Goal: Task Accomplishment & Management: Manage account settings

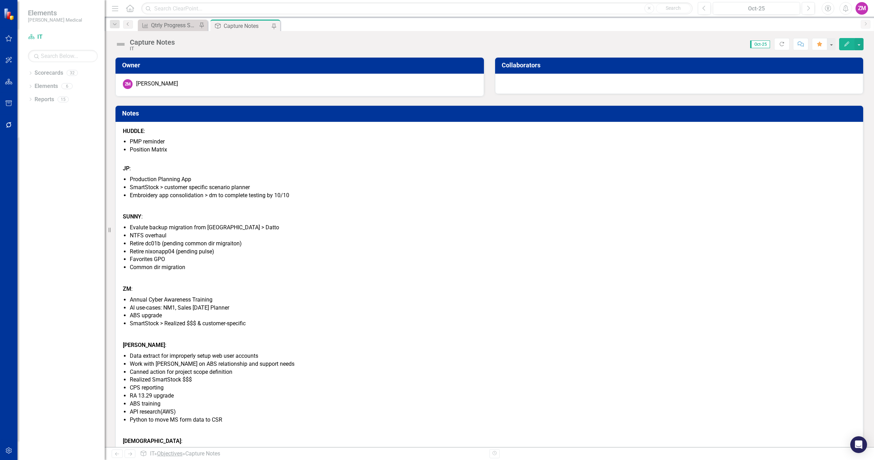
click at [175, 452] on link "Objectives" at bounding box center [169, 453] width 25 height 7
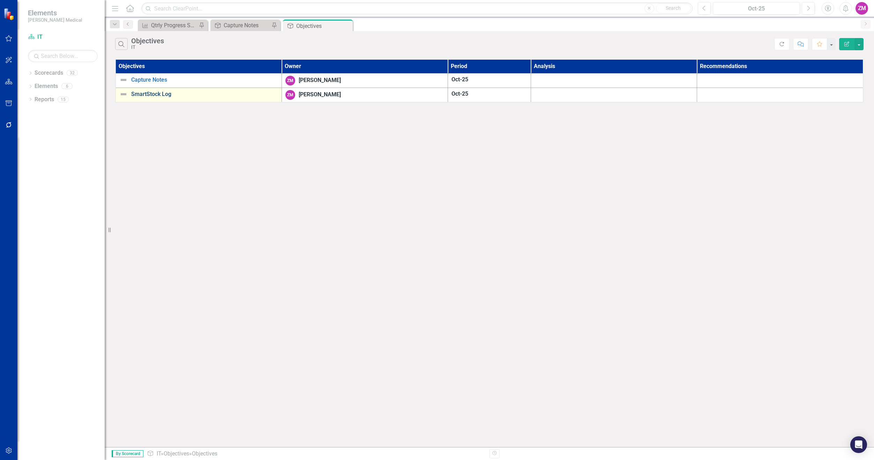
click at [155, 92] on link "SmartStock Log" at bounding box center [204, 94] width 147 height 6
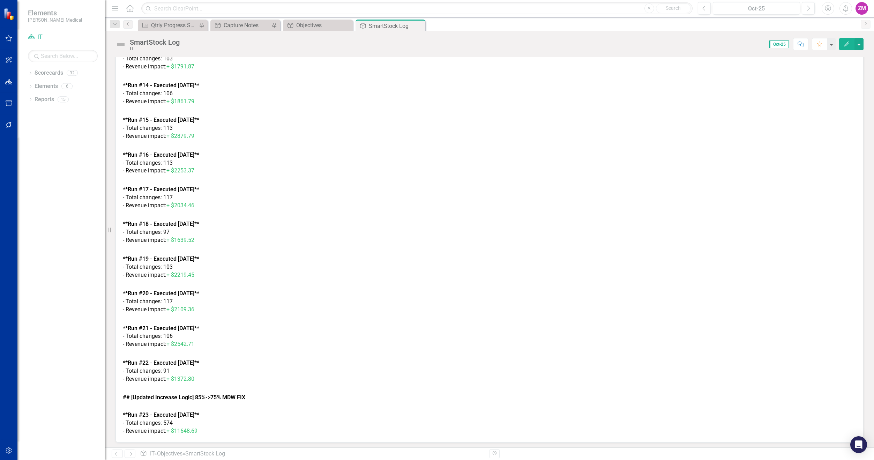
scroll to position [1141, 0]
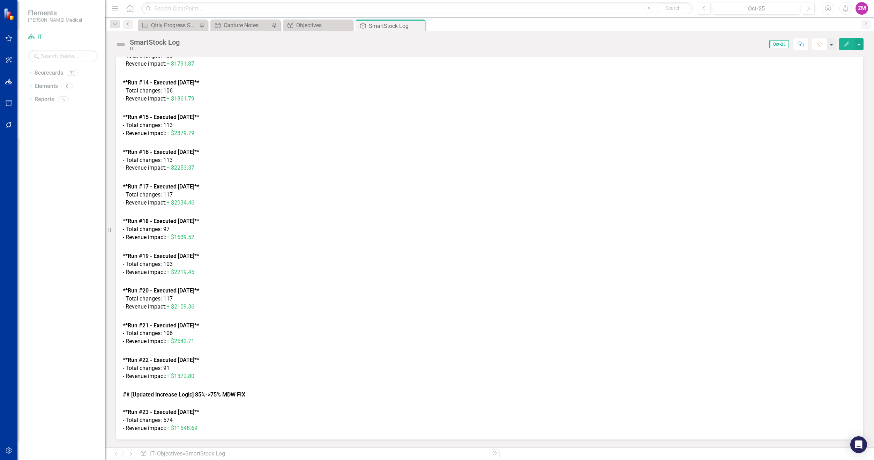
click at [298, 384] on p at bounding box center [489, 385] width 733 height 11
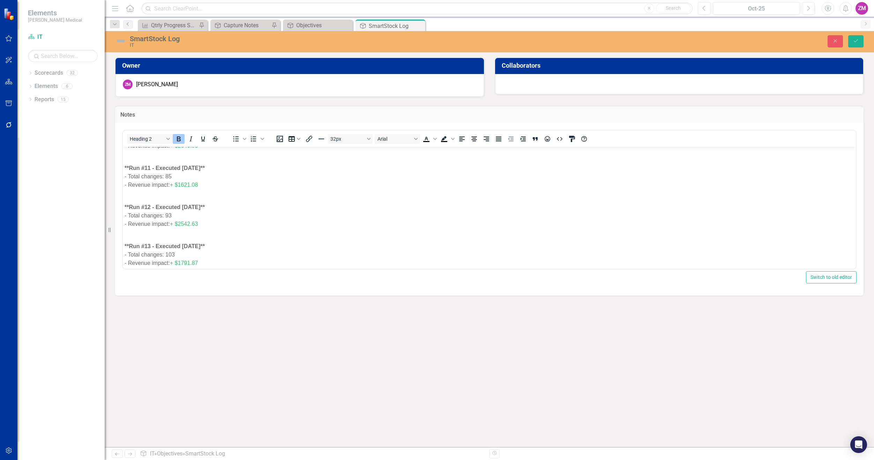
scroll to position [1544, 0]
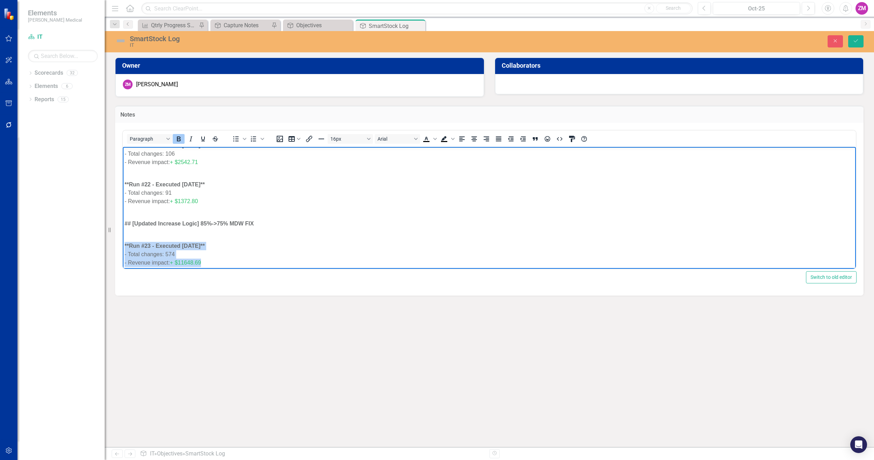
drag, startPoint x: 209, startPoint y: 262, endPoint x: 123, endPoint y: 241, distance: 88.6
copy body "**Run #23 - Executed [DATE]** - Total changes: 574 - Revenue impact: + $11648.69"
click at [241, 262] on div "- Revenue impact: + $11648.69" at bounding box center [489, 262] width 729 height 8
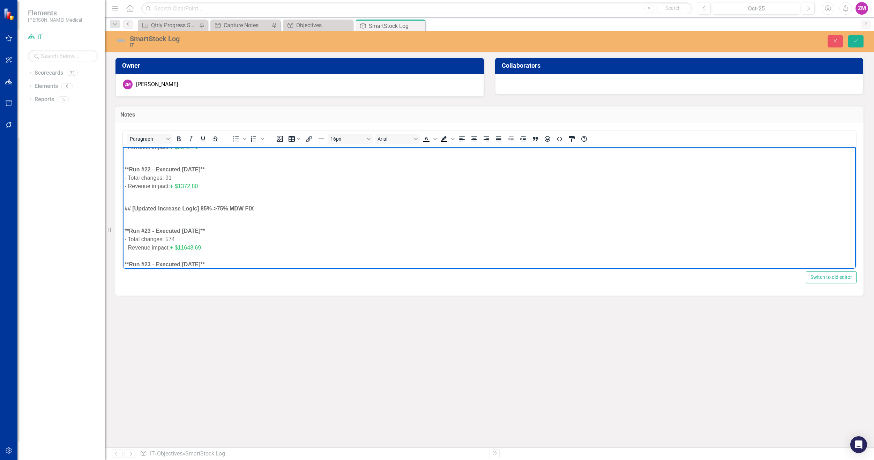
scroll to position [1575, 0]
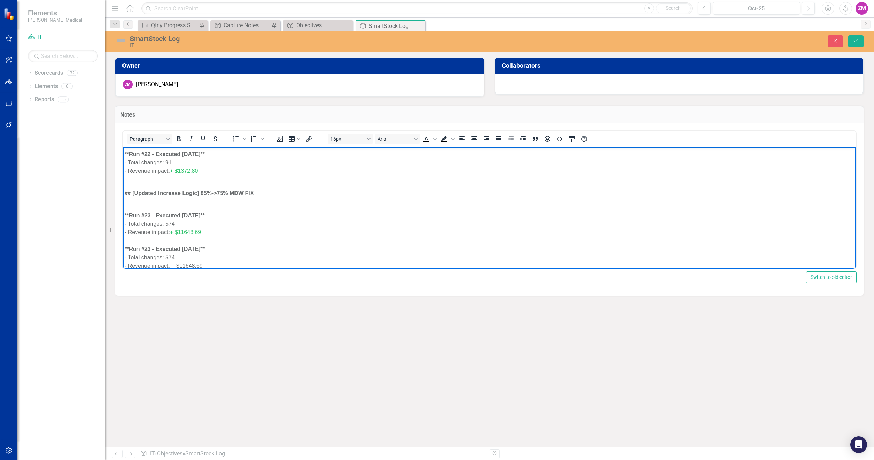
click at [456, 25] on div "KPI Qtrly Progress Survey of New Technology to Enable the Strategy (% 9/10) Pin…" at bounding box center [496, 25] width 721 height 11
click at [187, 255] on div "- Total changes: 574" at bounding box center [489, 257] width 729 height 8
click at [391, 29] on div "SmartStock Log" at bounding box center [387, 26] width 37 height 9
drag, startPoint x: 209, startPoint y: 265, endPoint x: 182, endPoint y: 262, distance: 27.0
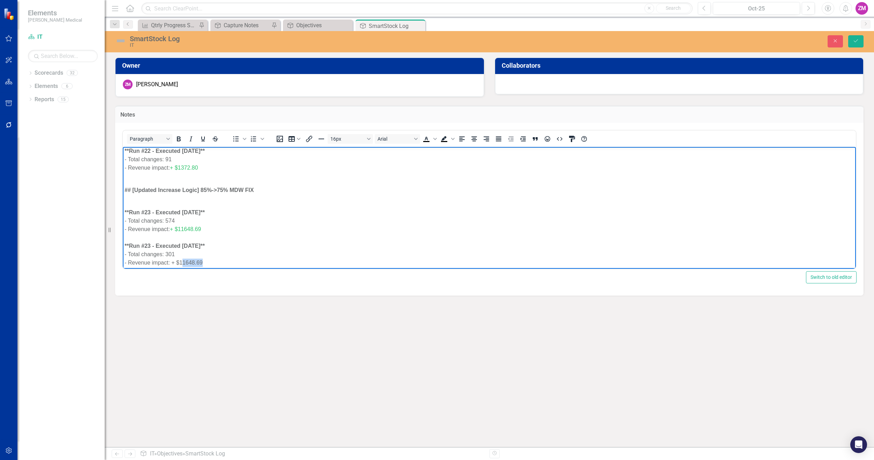
click at [182, 262] on div "- Revenue impact: + $11648.69" at bounding box center [489, 262] width 729 height 8
click at [182, 263] on div "- Revenue impact: + $15358.32" at bounding box center [489, 262] width 729 height 8
drag, startPoint x: 209, startPoint y: 263, endPoint x: 172, endPoint y: 262, distance: 37.7
click at [172, 262] on div "- Revenue impact: + $5358.32" at bounding box center [489, 262] width 729 height 8
click at [435, 137] on icon "Text color Black" at bounding box center [434, 138] width 3 height 3
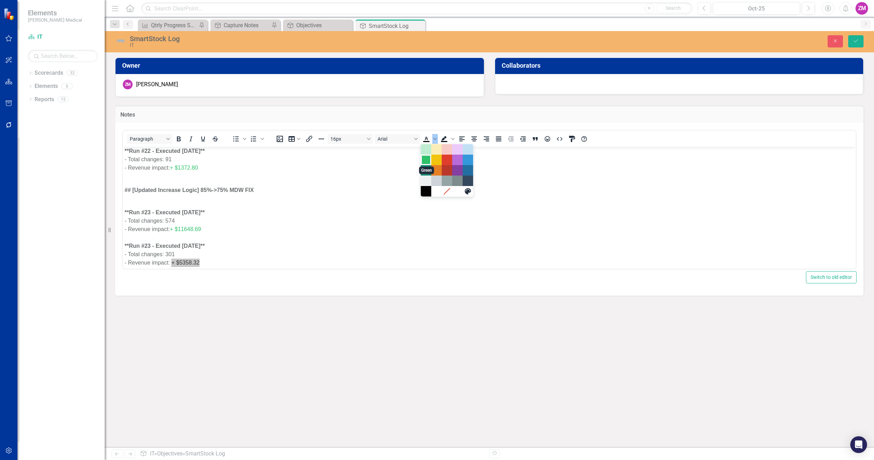
drag, startPoint x: 425, startPoint y: 161, endPoint x: 299, endPoint y: 17, distance: 190.9
click at [425, 161] on div "Green" at bounding box center [426, 160] width 8 height 8
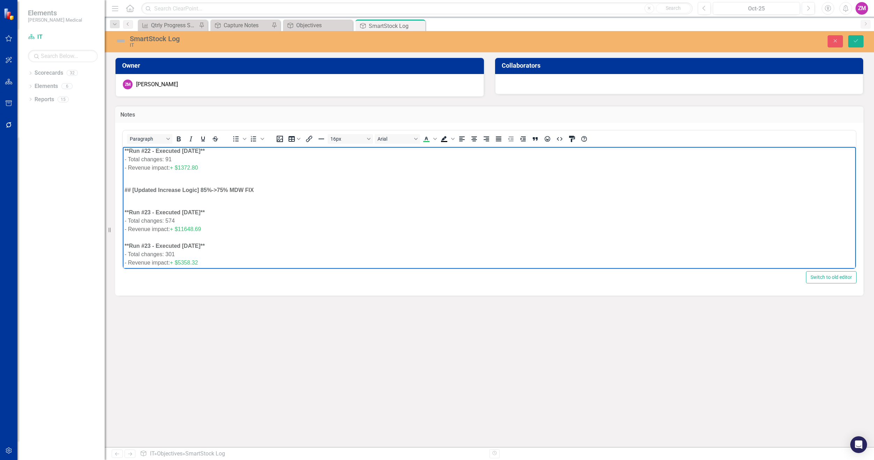
click at [383, 213] on div "**Run #23 - Executed [DATE]**" at bounding box center [489, 212] width 729 height 8
drag, startPoint x: 211, startPoint y: 261, endPoint x: 172, endPoint y: 262, distance: 38.7
click at [172, 262] on div "- Revenue impact: + $5358.32" at bounding box center [489, 262] width 729 height 8
click at [436, 138] on icon "Text color Green" at bounding box center [434, 138] width 3 height 3
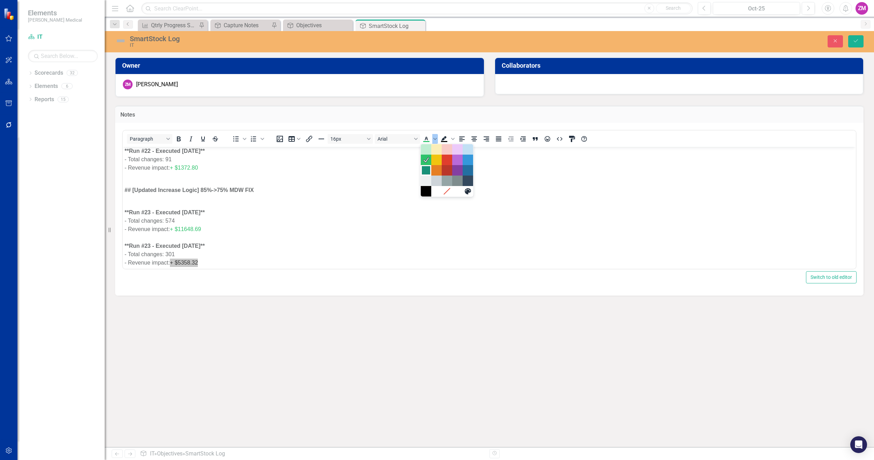
click at [425, 169] on div "Dark Turquoise" at bounding box center [426, 170] width 8 height 8
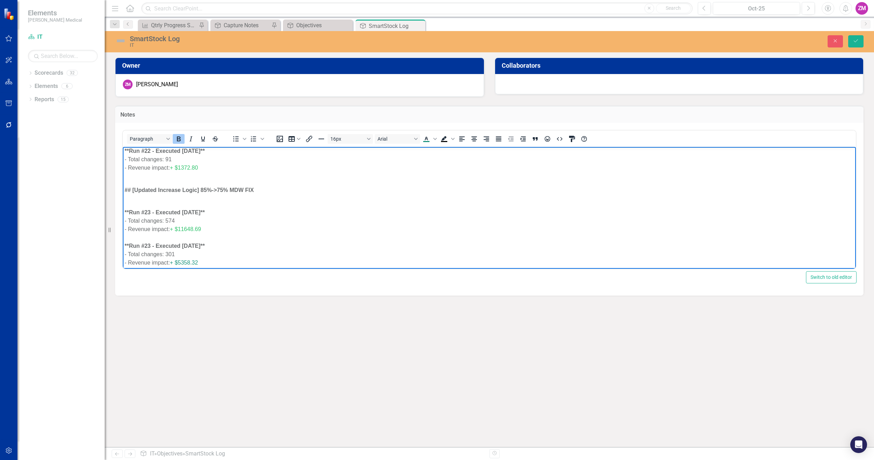
drag, startPoint x: 208, startPoint y: 261, endPoint x: 172, endPoint y: 261, distance: 35.9
click at [172, 261] on div "- Revenue impact: + $5358.32" at bounding box center [489, 262] width 729 height 8
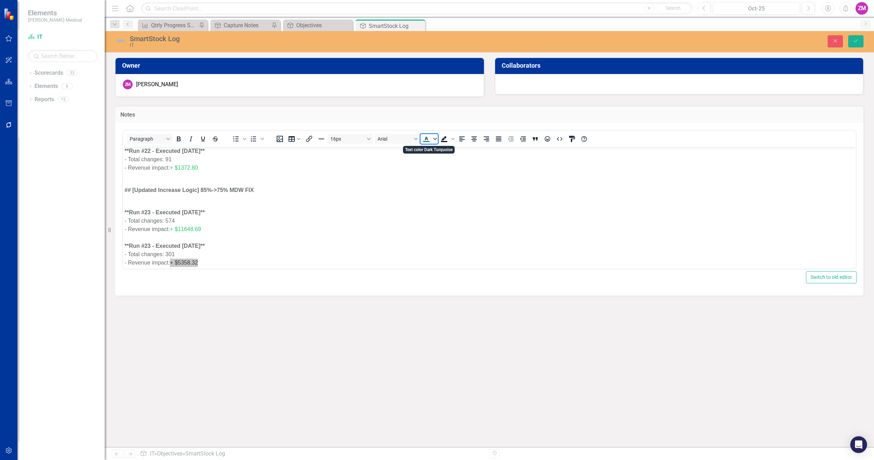
click at [435, 136] on span "Text color Dark Turquoise" at bounding box center [435, 139] width 6 height 10
click at [428, 162] on div "Green" at bounding box center [426, 160] width 8 height 8
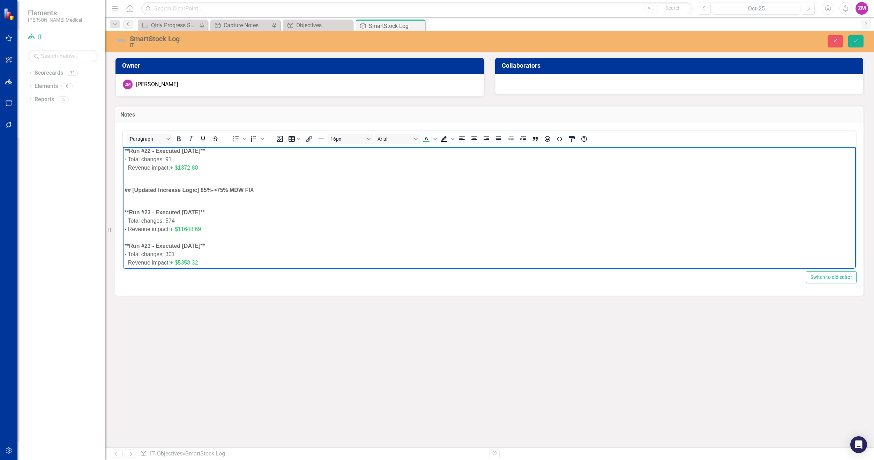
click at [356, 217] on div "- Total changes: 574" at bounding box center [489, 220] width 729 height 8
click at [855, 43] on icon "Save" at bounding box center [856, 40] width 6 height 5
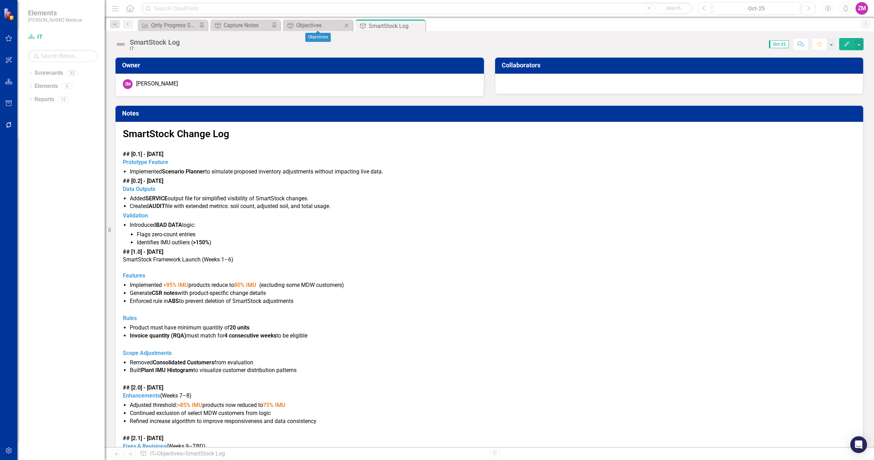
click at [346, 23] on icon "Close" at bounding box center [346, 26] width 7 height 6
click at [239, 23] on div "Capture Notes" at bounding box center [247, 25] width 46 height 9
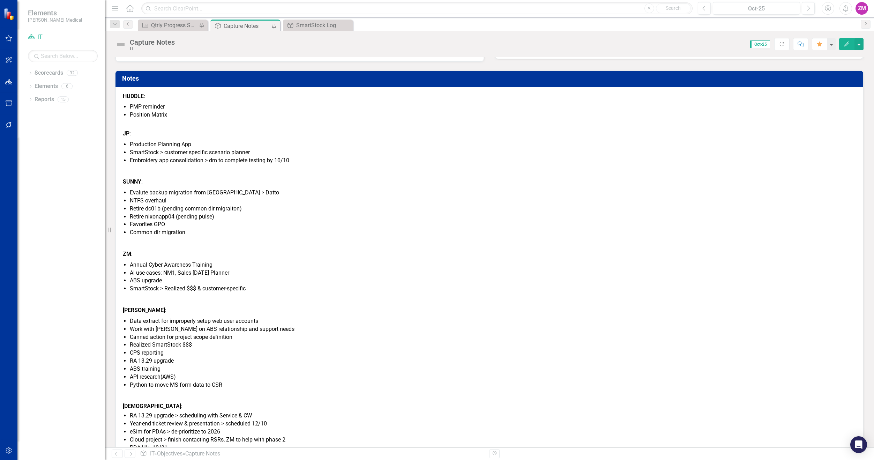
scroll to position [72, 0]
